Goal: Task Accomplishment & Management: Complete application form

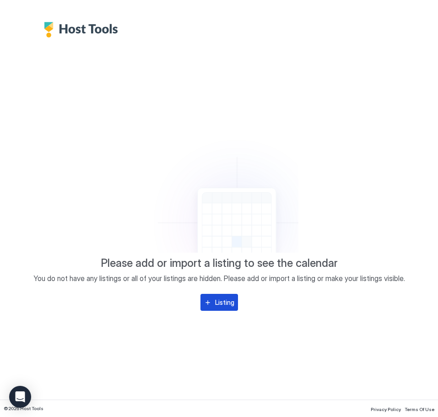
click at [225, 304] on div "Listing" at bounding box center [224, 303] width 19 height 10
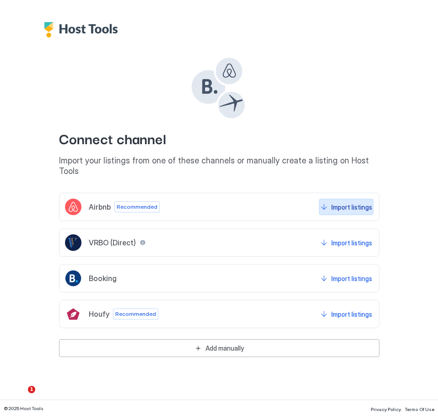
click at [344, 202] on div "Import listings" at bounding box center [351, 207] width 41 height 10
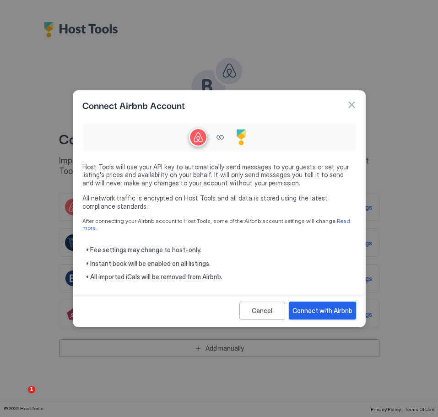
click at [326, 306] on div "Connect with Airbnb" at bounding box center [323, 311] width 60 height 10
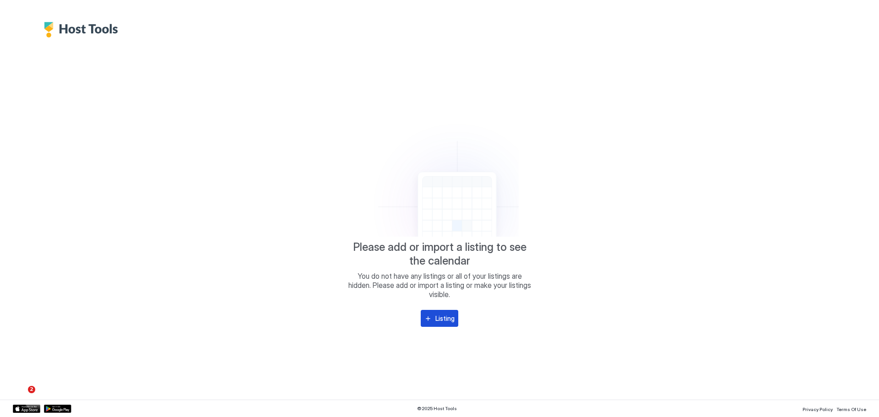
click at [437, 318] on div "Listing" at bounding box center [444, 319] width 19 height 10
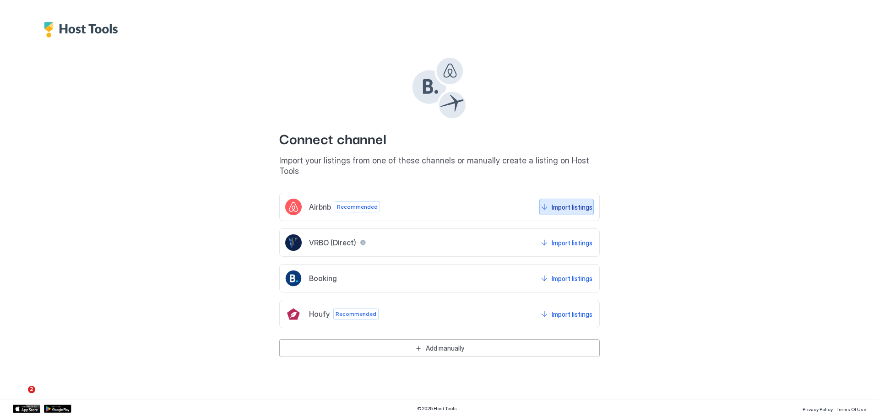
click at [438, 199] on button "Import listings" at bounding box center [566, 207] width 54 height 16
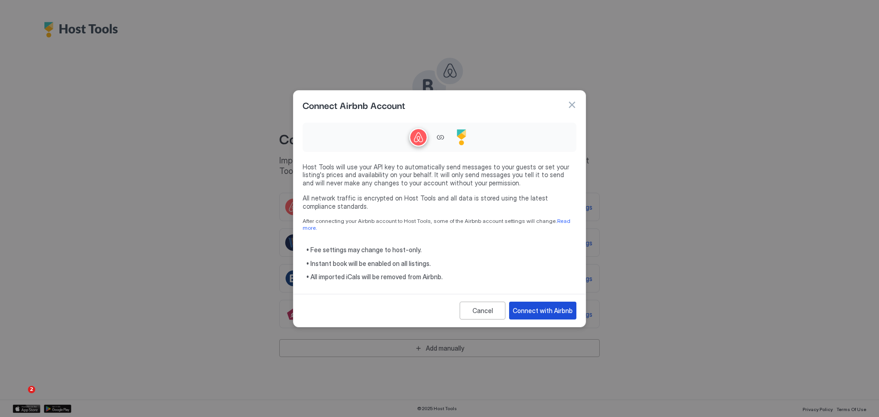
click at [438, 310] on div "Connect with Airbnb" at bounding box center [543, 311] width 60 height 10
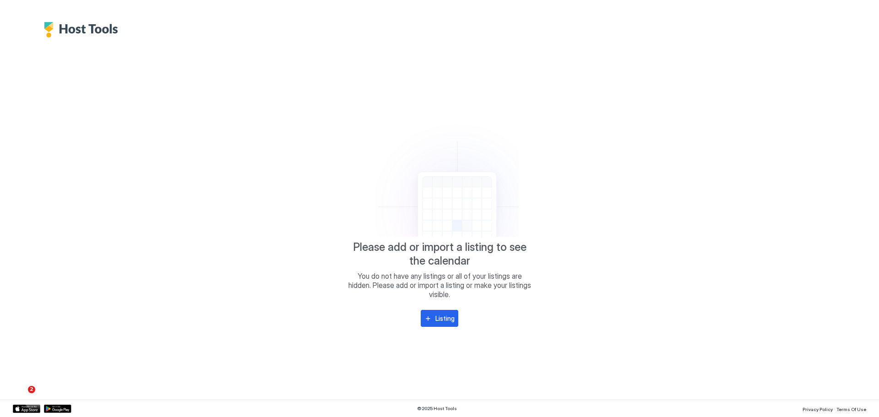
click at [56, 23] on img "Host Tools Logo" at bounding box center [83, 30] width 79 height 16
click at [49, 27] on img "Host Tools Logo" at bounding box center [83, 30] width 79 height 16
click at [62, 38] on div "Please add or import a listing to see the calendar You do not have any listings…" at bounding box center [439, 219] width 853 height 362
click at [92, 27] on img "Host Tools Logo" at bounding box center [83, 30] width 79 height 16
click at [54, 22] on img "Host Tools Logo" at bounding box center [83, 30] width 79 height 16
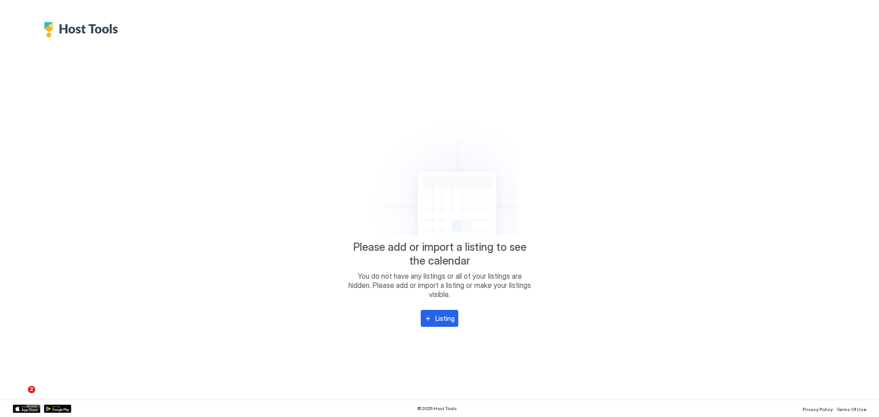
click at [425, 127] on icon at bounding box center [439, 173] width 158 height 127
click at [53, 31] on img "Host Tools Logo" at bounding box center [83, 30] width 79 height 16
click at [366, 147] on icon at bounding box center [439, 173] width 158 height 127
click at [443, 317] on div "Listing" at bounding box center [444, 319] width 19 height 10
click at [78, 28] on img "Host Tools Logo" at bounding box center [83, 30] width 79 height 16
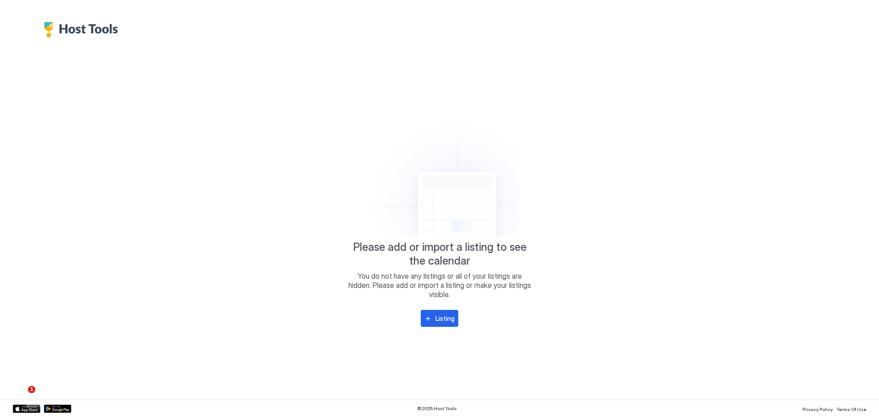
click at [59, 25] on img "Host Tools Logo" at bounding box center [83, 30] width 79 height 16
click at [42, 29] on div at bounding box center [439, 19] width 879 height 38
click at [49, 28] on img "Host Tools Logo" at bounding box center [83, 30] width 79 height 16
click at [56, 32] on img "Host Tools Logo" at bounding box center [83, 30] width 79 height 16
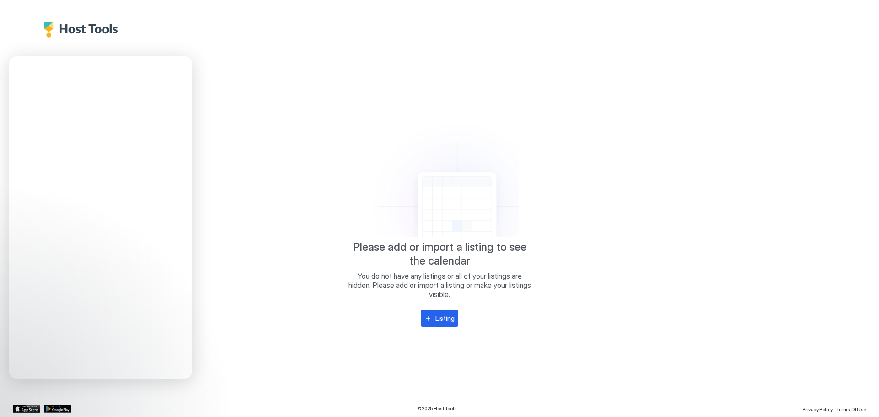
click at [414, 99] on div "Please add or import a listing to see the calendar You do not have any listings…" at bounding box center [439, 219] width 853 height 362
